Goal: Information Seeking & Learning: Learn about a topic

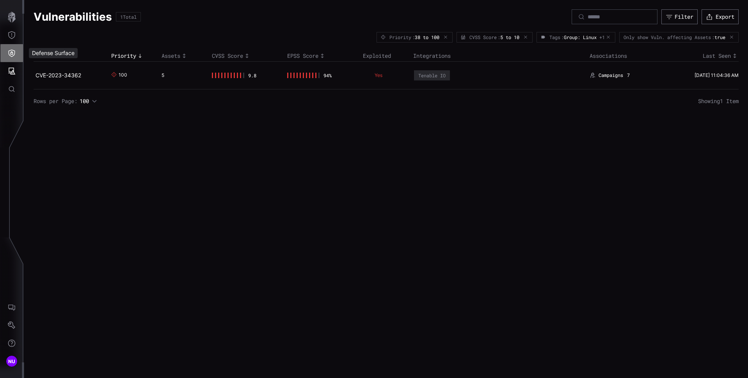
click at [8, 50] on icon "Defense Surface" at bounding box center [12, 53] width 8 height 8
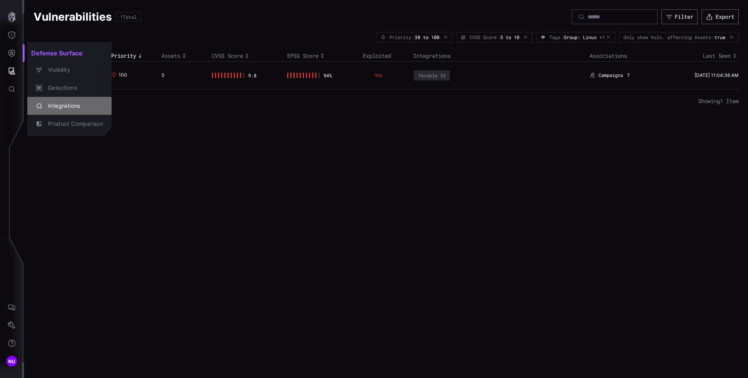
click at [71, 108] on div "Integrations" at bounding box center [73, 106] width 59 height 10
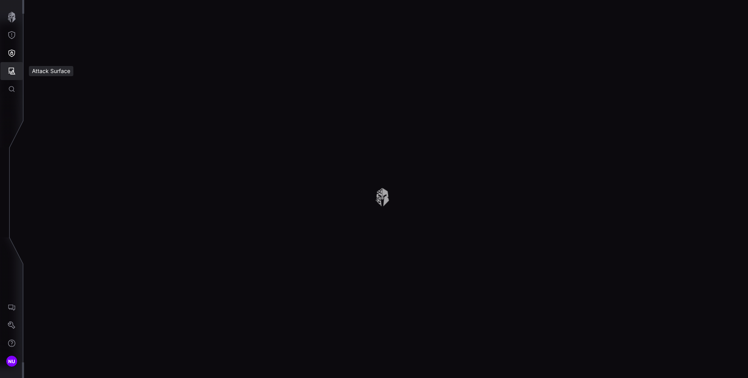
click at [14, 72] on icon "Attack Surface" at bounding box center [12, 71] width 8 height 8
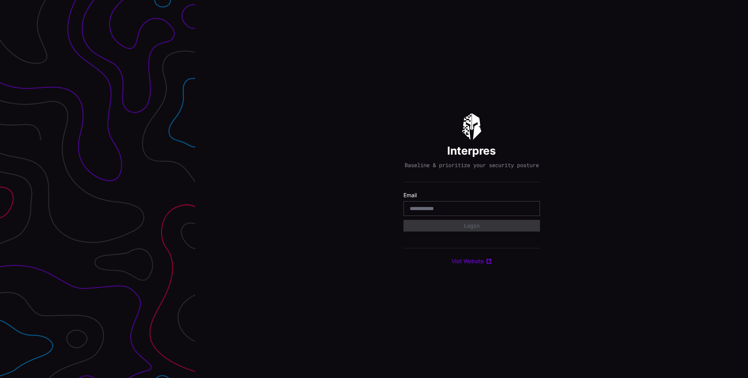
click at [438, 212] on input "email" at bounding box center [472, 208] width 124 height 7
type input "**********"
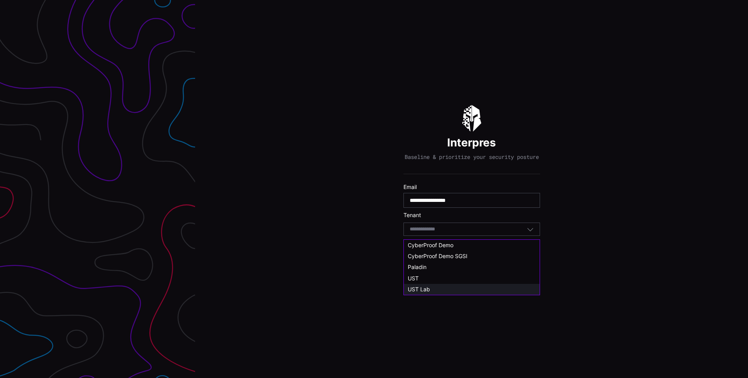
click at [433, 287] on div "UST Lab" at bounding box center [472, 289] width 128 height 7
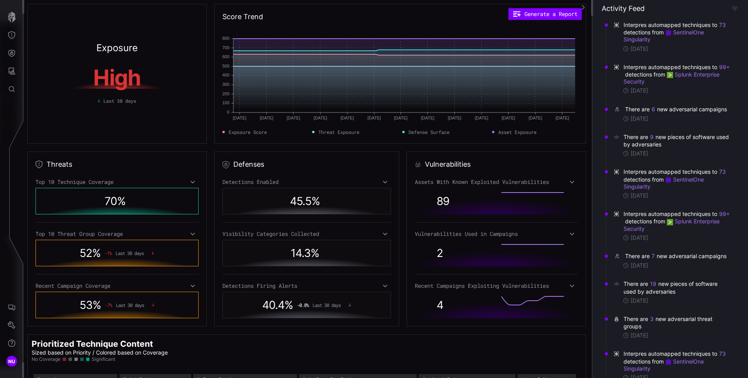
click at [570, 183] on icon at bounding box center [572, 182] width 5 height 6
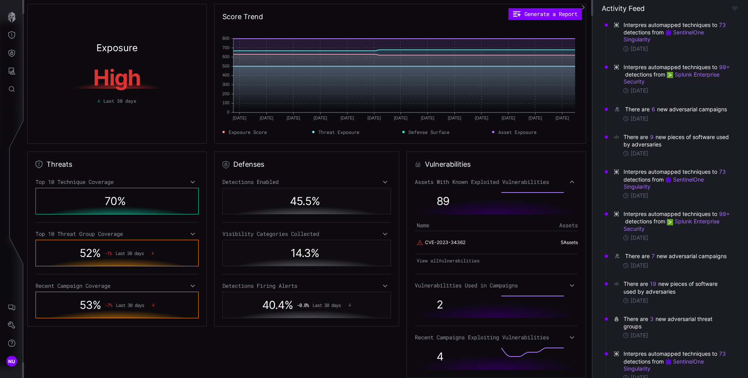
click at [570, 183] on icon at bounding box center [572, 182] width 5 height 6
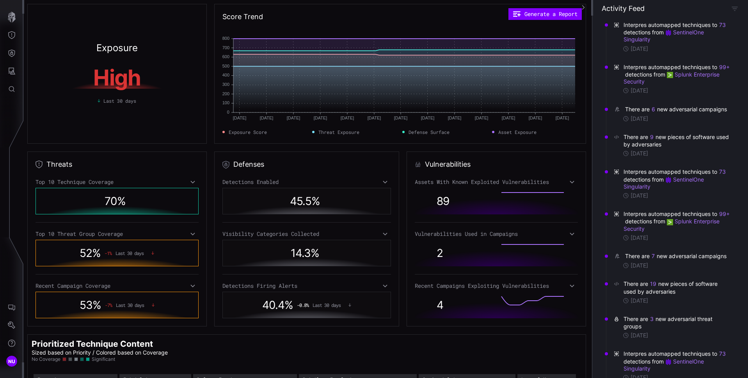
click at [570, 234] on icon at bounding box center [572, 234] width 5 height 6
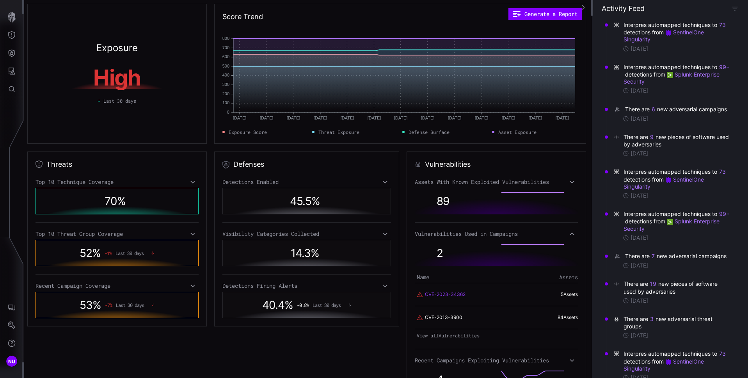
click at [440, 294] on link "CVE-2023-34362" at bounding box center [445, 294] width 41 height 7
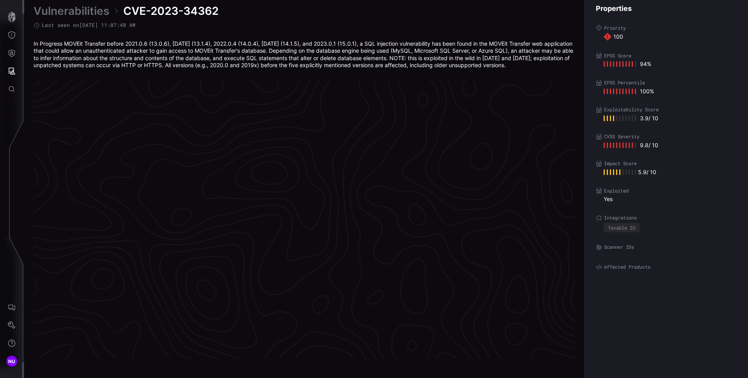
scroll to position [1621, 318]
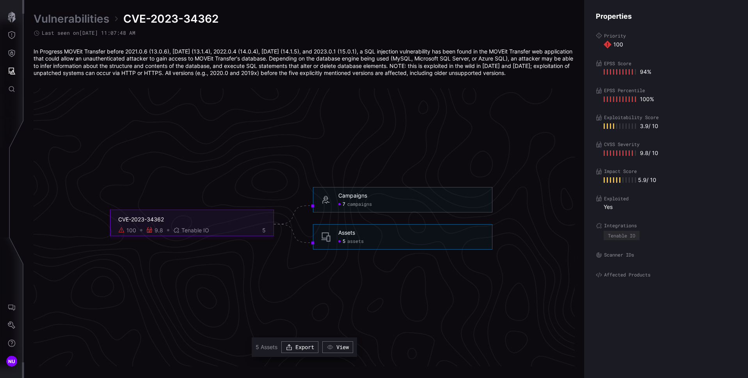
click at [294, 173] on icon "CVE-2023-34362 100 9.8 Tenable IO 5 Campaigns 7 campaigns Campaigns - 7 campaig…" at bounding box center [301, 223] width 1171 height 3513
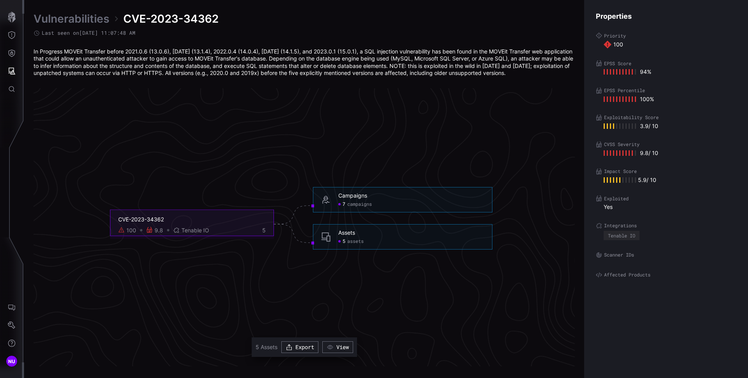
click at [294, 173] on icon "CVE-2023-34362 100 9.8 Tenable IO 5 Campaigns 7 campaigns Campaigns - 7 campaig…" at bounding box center [301, 223] width 1171 height 3513
click at [141, 217] on div "CVE-2023-34362" at bounding box center [192, 219] width 148 height 7
click at [133, 221] on div "CVE-2023-34362" at bounding box center [192, 219] width 148 height 7
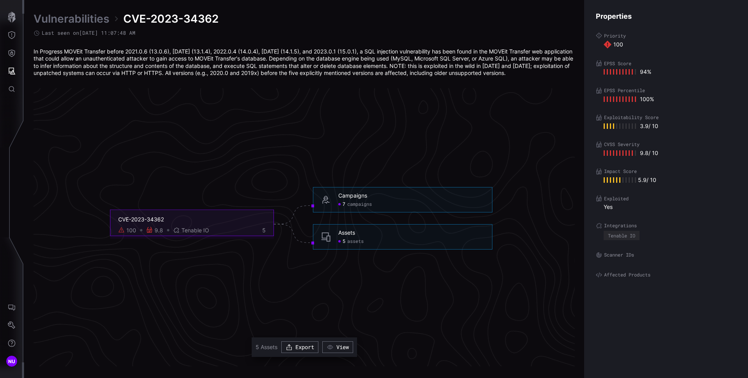
click at [192, 231] on span "Tenable IO" at bounding box center [196, 230] width 28 height 7
click at [246, 229] on div "100 9.8 Tenable IO 5" at bounding box center [192, 230] width 148 height 7
click at [267, 231] on div "CVE-2023-34362 100 9.8 Tenable IO 5" at bounding box center [192, 223] width 164 height 27
click at [137, 220] on div "CVE-2023-34362" at bounding box center [192, 219] width 148 height 7
click at [151, 69] on div "In Progress MOVEit Transfer before 2021.0.6 (13.0.6), [DATE] (13.1.4), 2022.0.4…" at bounding box center [304, 62] width 541 height 28
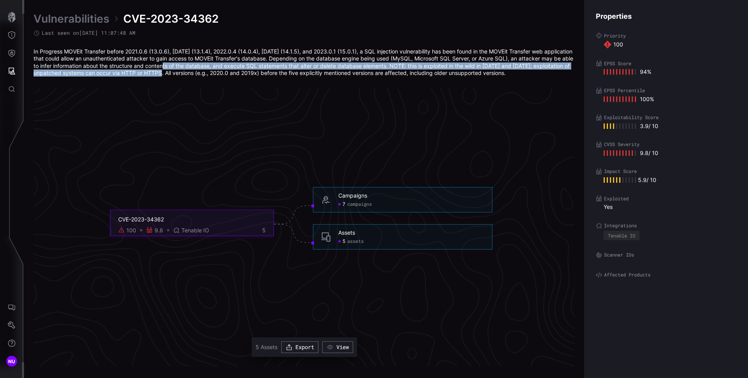
click at [187, 69] on div "In Progress MOVEit Transfer before 2021.0.6 (13.0.6), [DATE] (13.1.4), 2022.0.4…" at bounding box center [304, 62] width 541 height 28
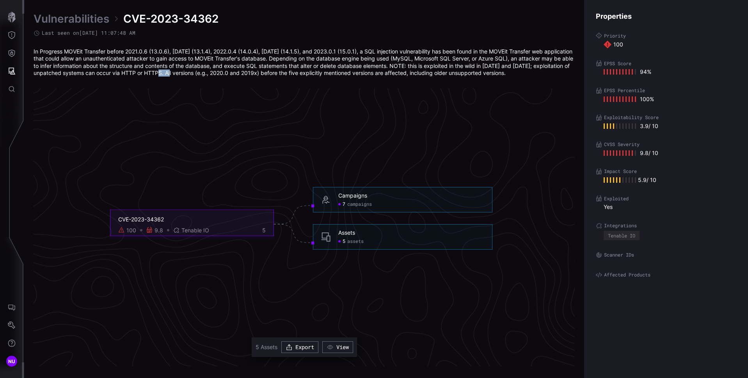
click at [187, 69] on div "In Progress MOVEit Transfer before 2021.0.6 (13.0.6), [DATE] (13.1.4), 2022.0.4…" at bounding box center [304, 62] width 541 height 28
drag, startPoint x: 195, startPoint y: 64, endPoint x: 342, endPoint y: 91, distance: 148.9
click at [342, 91] on div "Vulnerabilities CVE-2023-34362 Last seen on [DATE] 11:07:48 AM In Progress MOVE…" at bounding box center [304, 189] width 541 height 354
click at [312, 112] on icon "CVE-2023-34362 100 9.8 Tenable IO 5 Campaigns 7 campaigns Campaigns - 7 campaig…" at bounding box center [301, 223] width 1171 height 3513
click at [10, 57] on button "Defense Surface" at bounding box center [11, 53] width 23 height 18
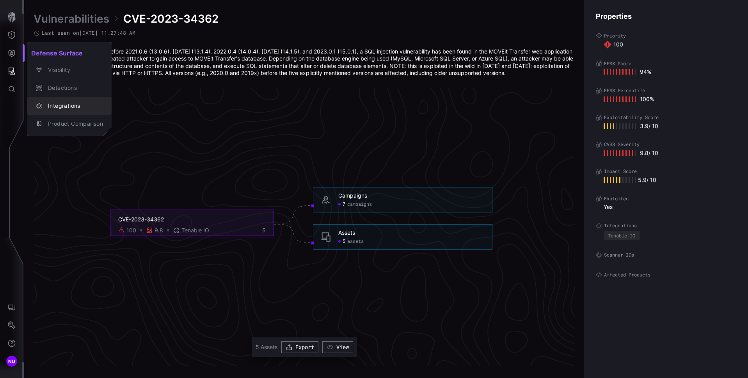
click at [74, 105] on div "Integrations" at bounding box center [73, 106] width 59 height 10
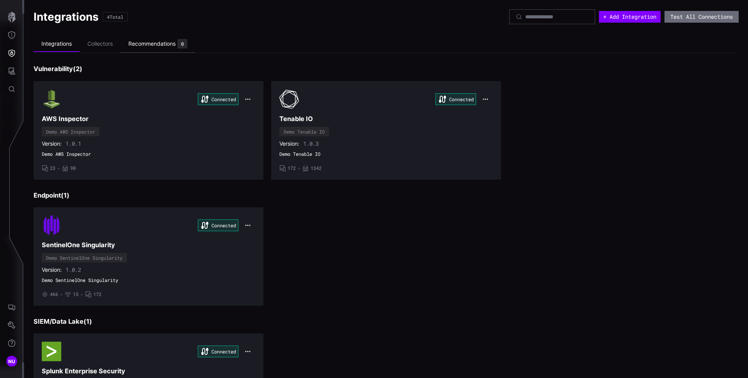
click at [150, 45] on div "Recommendations" at bounding box center [151, 43] width 47 height 7
